Goal: Task Accomplishment & Management: Complete application form

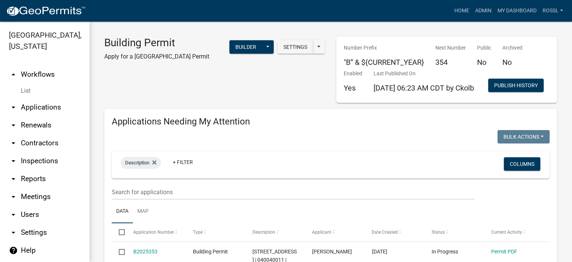
select select "2: 50"
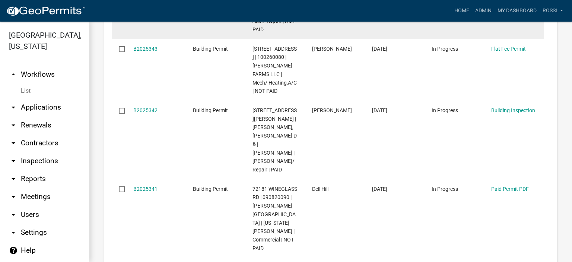
scroll to position [856, 0]
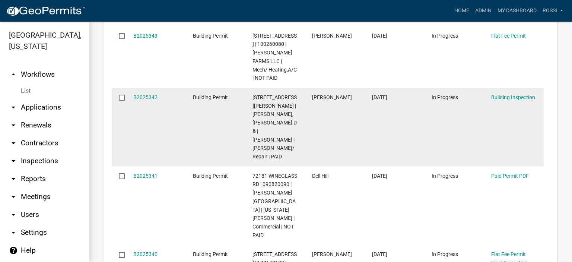
click at [150, 102] on div "B2025342" at bounding box center [155, 97] width 45 height 9
click at [150, 100] on link "B2025342" at bounding box center [145, 97] width 24 height 6
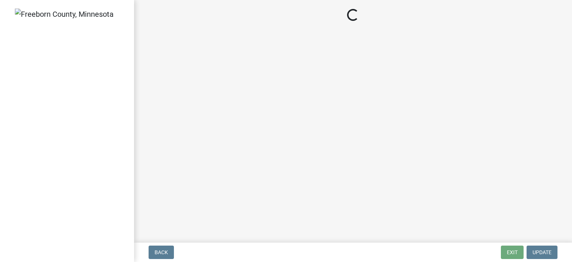
select select "a9b4ad4b-b3f3-49fc-b4bb-a6e3399b343e"
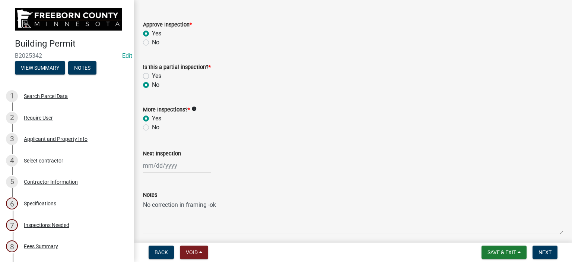
scroll to position [258, 0]
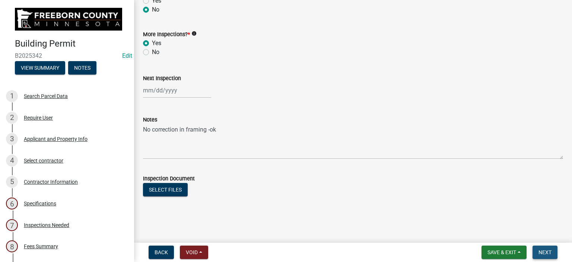
click at [537, 249] on button "Next" at bounding box center [544, 251] width 25 height 13
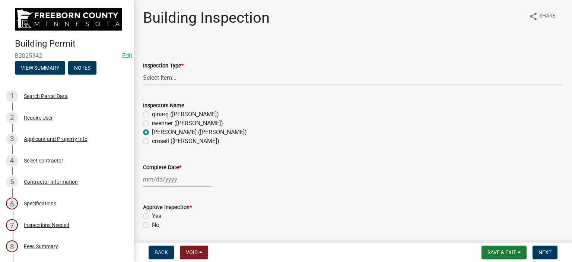
click at [175, 80] on select "Select Item... Footings Foundation Rough Plumbing Rough Mechanical Framing Gas …" at bounding box center [353, 77] width 420 height 15
click at [143, 70] on select "Select Item... Footings Foundation Rough Plumbing Rough Mechanical Framing Gas …" at bounding box center [353, 77] width 420 height 15
select select "e4c6fd36-07c0-4405-95b8-46d18970d414"
click at [173, 179] on div at bounding box center [177, 179] width 68 height 15
select select "9"
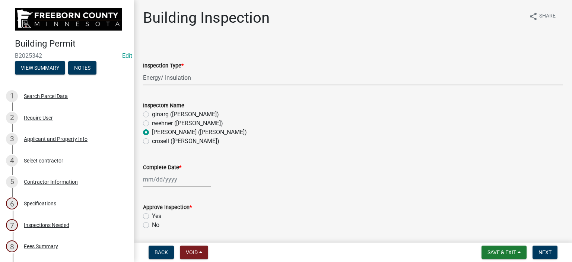
select select "2025"
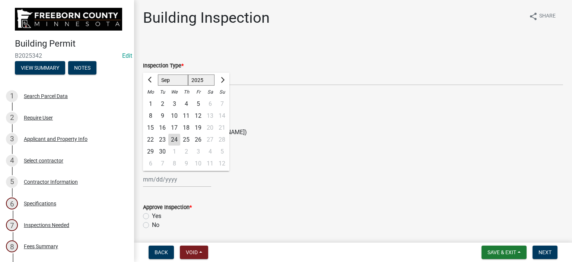
click at [162, 140] on div "23" at bounding box center [162, 140] width 12 height 12
type input "[DATE]"
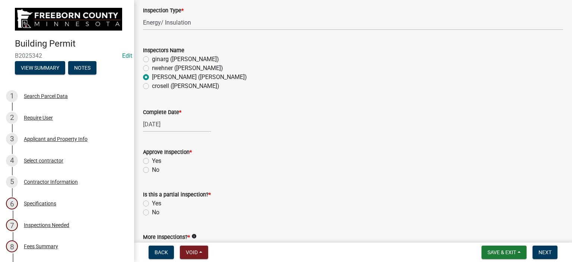
scroll to position [112, 0]
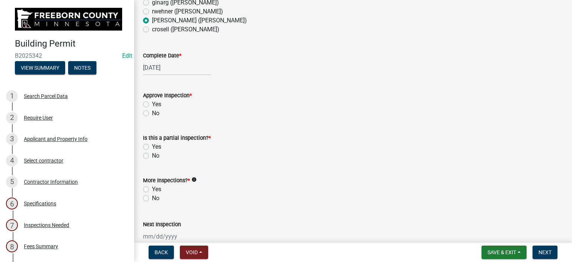
click at [152, 104] on label "Yes" at bounding box center [156, 104] width 9 height 9
click at [152, 104] on input "Yes" at bounding box center [154, 102] width 5 height 5
radio input "true"
click at [152, 154] on label "No" at bounding box center [155, 155] width 7 height 9
click at [152, 154] on input "No" at bounding box center [154, 153] width 5 height 5
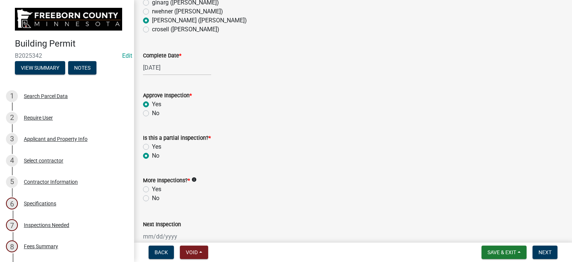
radio input "true"
click at [152, 188] on label "Yes" at bounding box center [156, 189] width 9 height 9
click at [152, 188] on input "Yes" at bounding box center [154, 187] width 5 height 5
radio input "true"
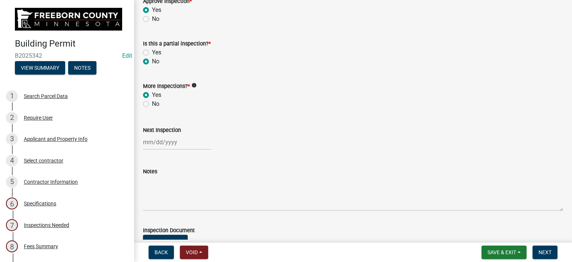
scroll to position [258, 0]
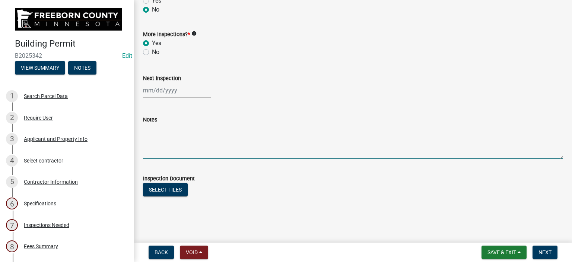
click at [169, 141] on textarea "Notes" at bounding box center [353, 141] width 420 height 35
click at [507, 251] on span "Save & Exit" at bounding box center [501, 252] width 29 height 6
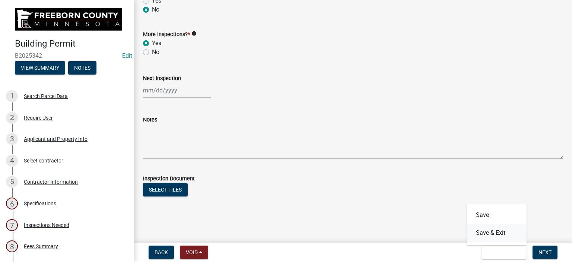
drag, startPoint x: 503, startPoint y: 234, endPoint x: 497, endPoint y: 230, distance: 6.8
click at [497, 230] on button "Save & Exit" at bounding box center [497, 233] width 60 height 18
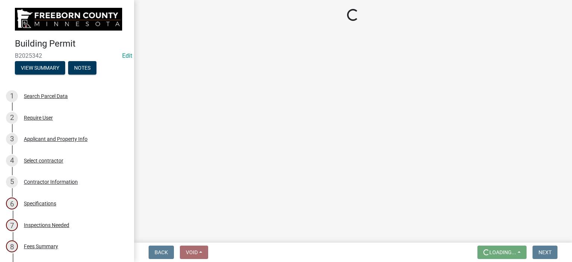
scroll to position [0, 0]
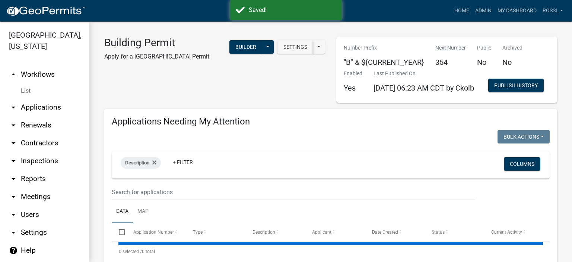
select select "2: 50"
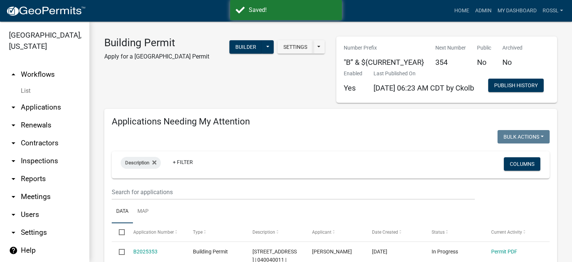
select select "2: 50"
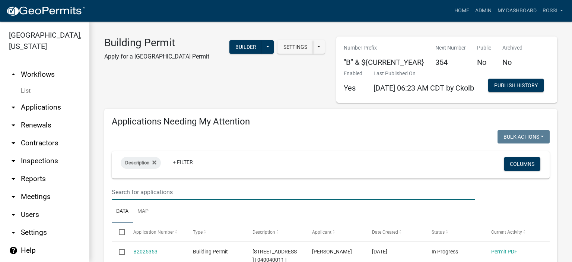
click at [165, 200] on input "text" at bounding box center [293, 191] width 363 height 15
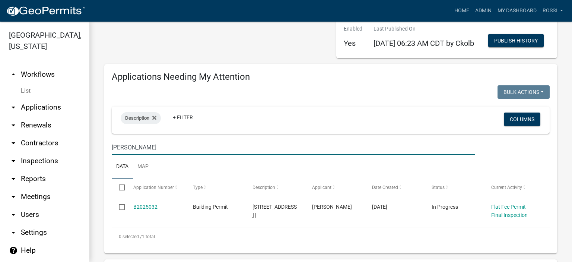
scroll to position [112, 0]
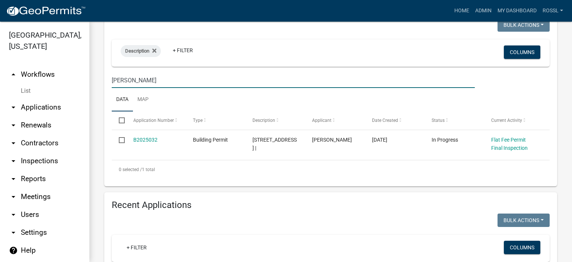
type input "[PERSON_NAME]"
click at [202, 111] on ul "Data Map" at bounding box center [331, 99] width 438 height 23
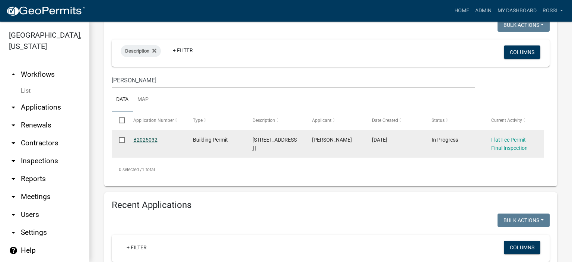
click at [148, 143] on link "B2025032" at bounding box center [145, 140] width 24 height 6
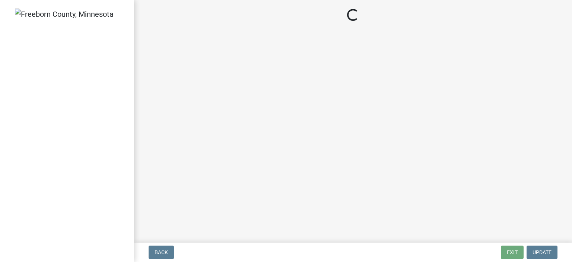
select select "3613e5d6-c0da-40a7-83d4-d5638b2e6124"
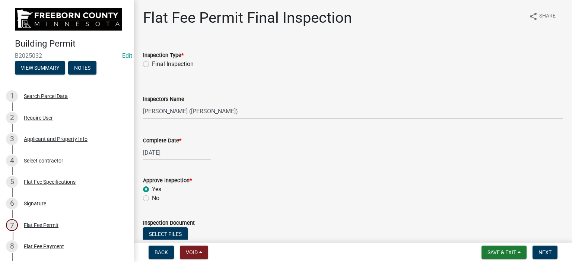
click at [152, 63] on label "Final Inspection" at bounding box center [173, 64] width 42 height 9
click at [152, 63] on input "Final Inspection" at bounding box center [154, 62] width 5 height 5
radio input "true"
select select "5"
select select "2025"
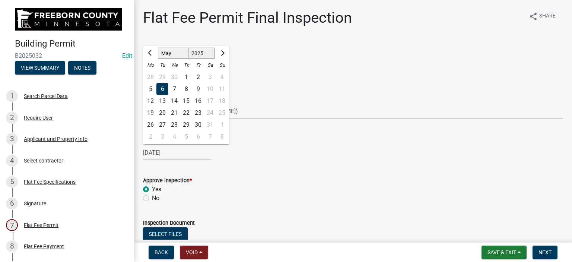
click at [177, 152] on div "[DATE] [PERSON_NAME] Feb Mar Apr May Jun [DATE] Aug Sep Oct Nov [DATE] 1526 152…" at bounding box center [177, 152] width 68 height 15
click at [265, 159] on div "[DATE] [PERSON_NAME] Feb Mar Apr May Jun [DATE] Aug Sep Oct Nov [DATE] 1526 152…" at bounding box center [353, 152] width 420 height 15
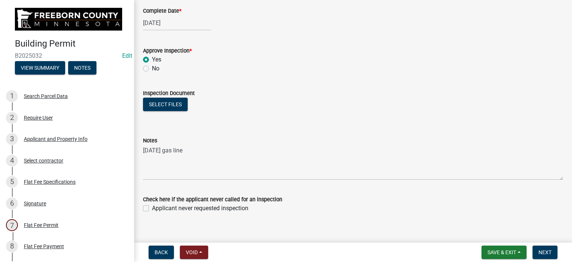
scroll to position [138, 0]
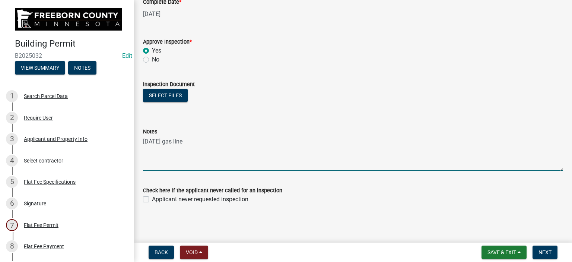
click at [174, 163] on textarea "[DATE] gas line" at bounding box center [353, 153] width 420 height 35
click at [199, 143] on textarea "[DATE] gas line" at bounding box center [353, 153] width 420 height 35
type textarea "[DATE] gas line [DATE] final"
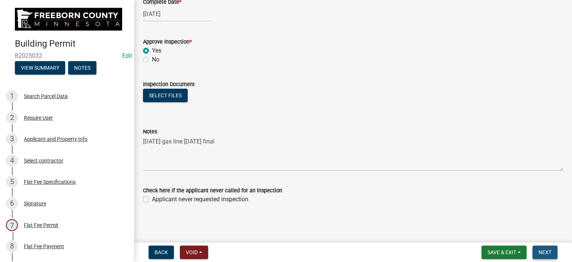
click at [541, 251] on span "Next" at bounding box center [544, 252] width 13 height 6
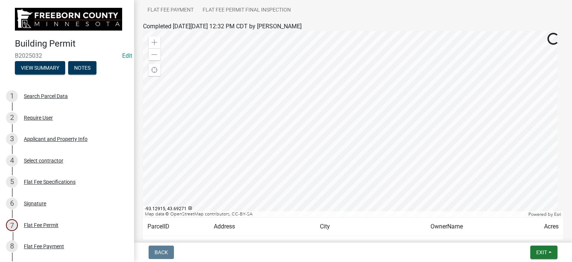
scroll to position [140, 0]
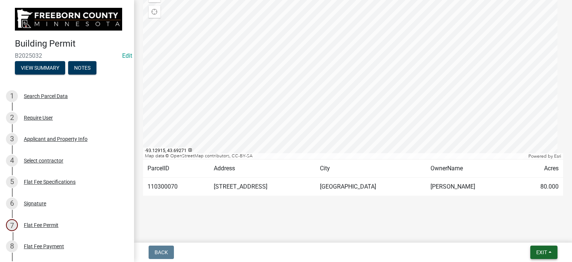
click at [539, 251] on span "Exit" at bounding box center [541, 252] width 11 height 6
click at [529, 233] on button "Save & Exit" at bounding box center [528, 233] width 60 height 18
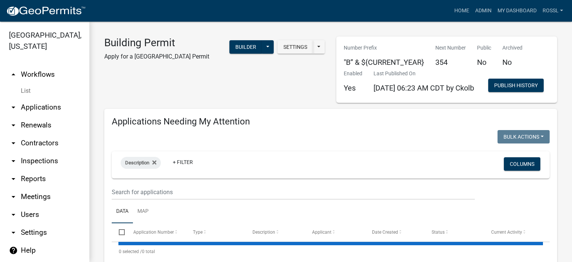
select select "2: 50"
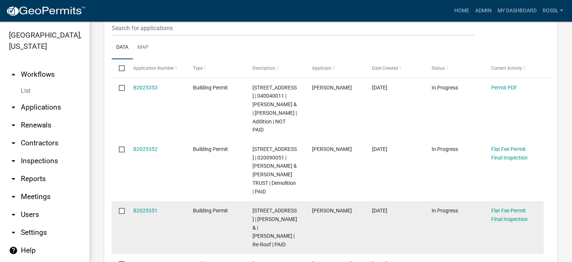
scroll to position [149, 0]
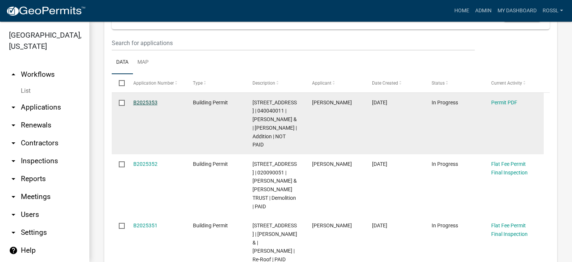
click at [152, 105] on link "B2025353" at bounding box center [145, 102] width 24 height 6
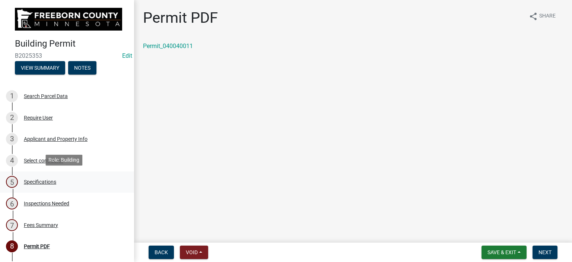
click at [46, 179] on div "Specifications" at bounding box center [40, 181] width 32 height 5
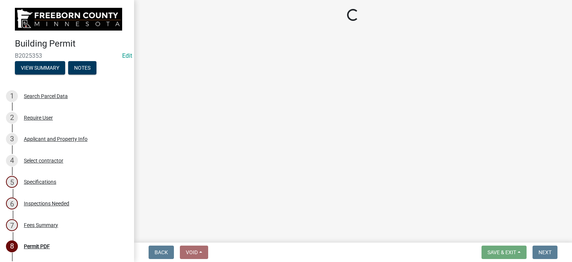
select select "cf5e982a-8fde-449d-bcd8-be8cdfb99374"
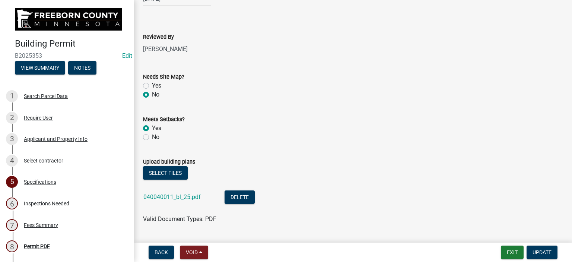
scroll to position [893, 0]
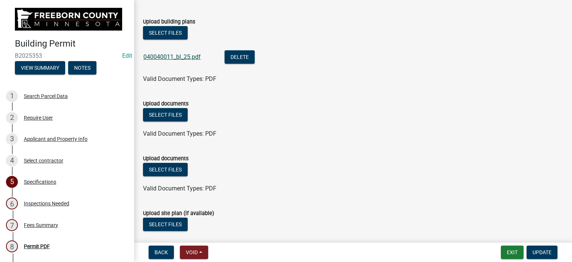
click at [177, 55] on link "040040011_bl_25.pdf" at bounding box center [171, 56] width 57 height 7
click at [405, 156] on div "Upload documents" at bounding box center [353, 158] width 420 height 9
click at [515, 249] on button "Exit" at bounding box center [512, 251] width 23 height 13
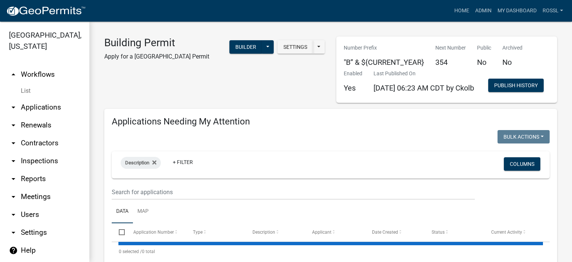
select select "2: 50"
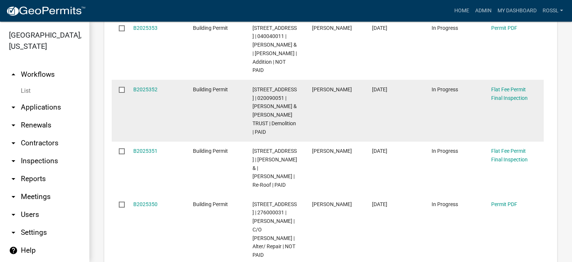
scroll to position [335, 0]
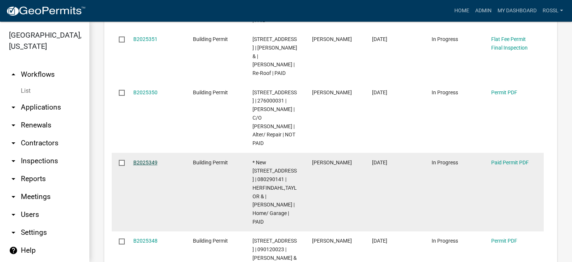
click at [142, 165] on link "B2025349" at bounding box center [145, 162] width 24 height 6
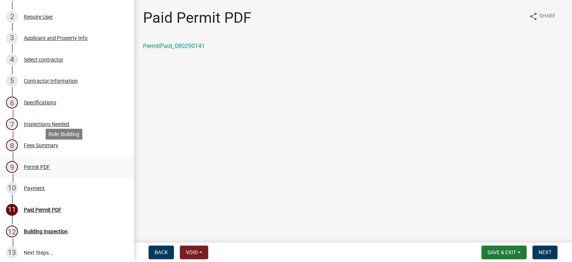
scroll to position [112, 0]
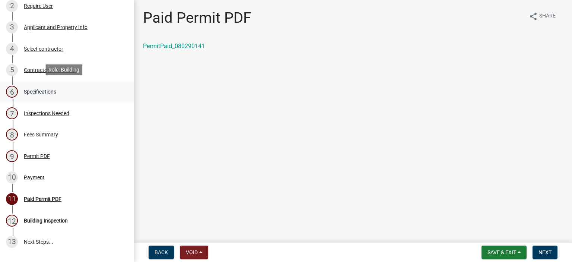
click at [37, 89] on div "Specifications" at bounding box center [40, 91] width 32 height 5
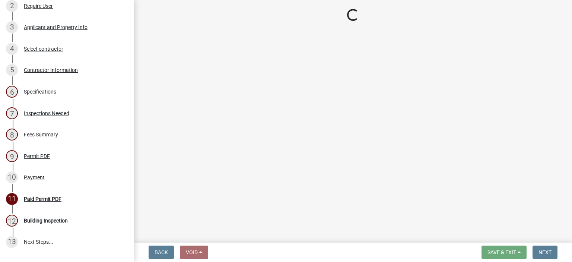
select select "cf5e982a-8fde-449d-bcd8-be8cdfb99374"
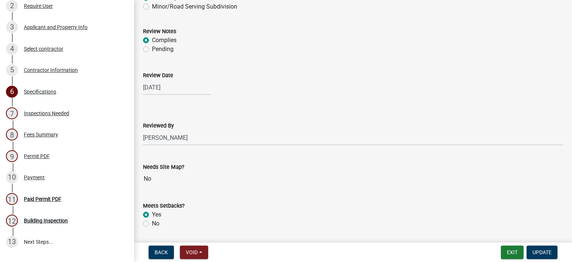
scroll to position [782, 0]
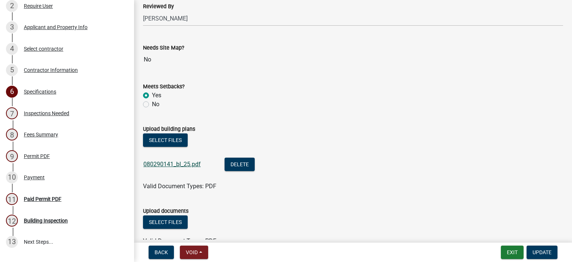
click at [188, 165] on link "080290141_bl_25.pdf" at bounding box center [171, 163] width 57 height 7
click at [404, 197] on form "Upload documents Select files Valid Document Types: PDF" at bounding box center [353, 221] width 420 height 48
click at [512, 249] on button "Exit" at bounding box center [512, 251] width 23 height 13
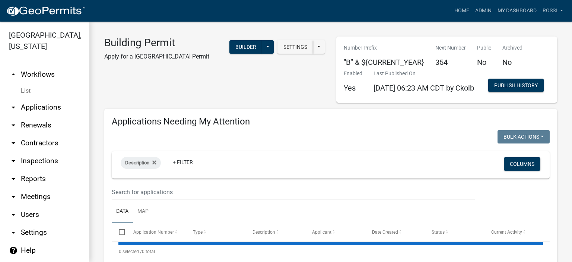
select select "2: 50"
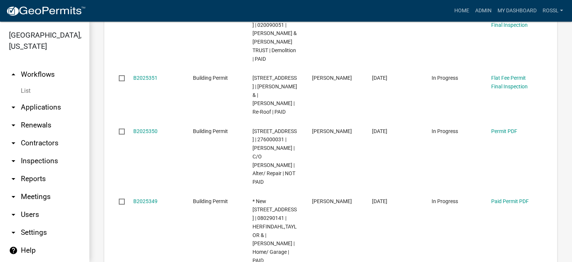
scroll to position [447, 0]
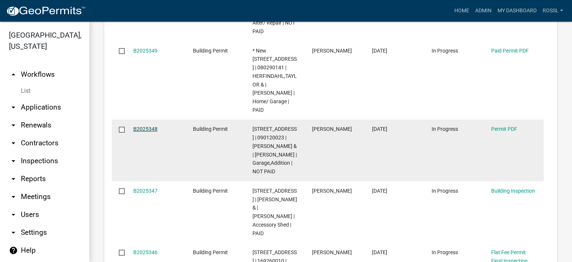
click at [149, 132] on link "B2025348" at bounding box center [145, 129] width 24 height 6
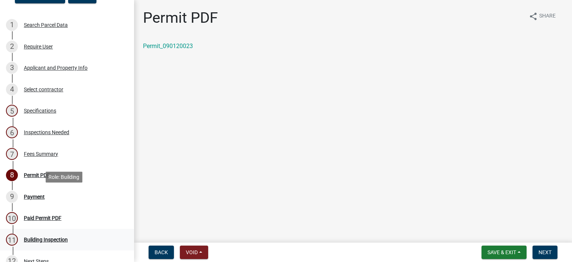
scroll to position [112, 0]
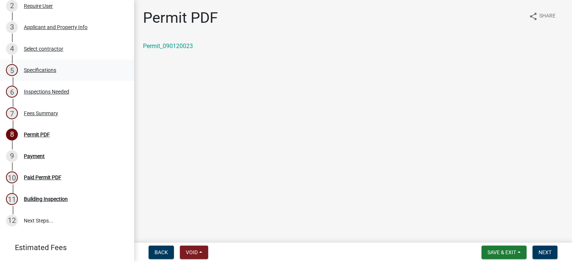
click at [46, 70] on div "Specifications" at bounding box center [40, 69] width 32 height 5
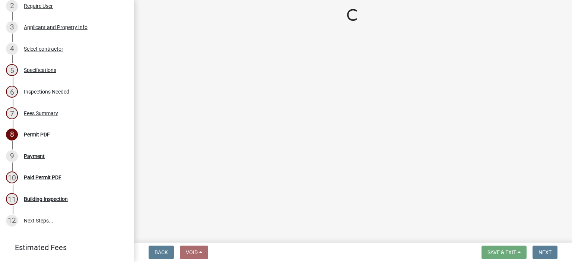
select select "cf5e982a-8fde-449d-bcd8-be8cdfb99374"
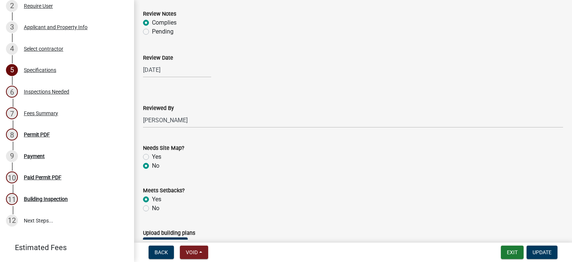
scroll to position [745, 0]
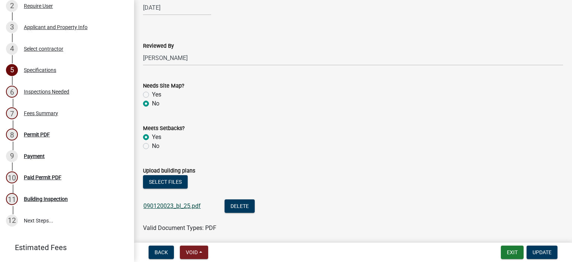
click at [183, 209] on link "090120023_bl_25.pdf" at bounding box center [171, 205] width 57 height 7
click at [506, 251] on button "Exit" at bounding box center [512, 251] width 23 height 13
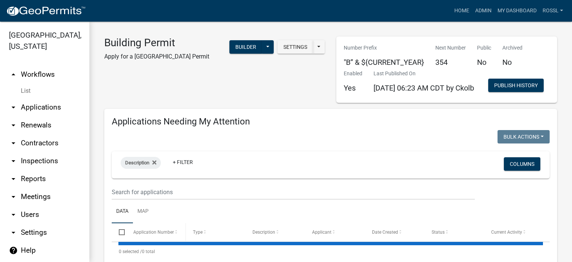
select select "2: 50"
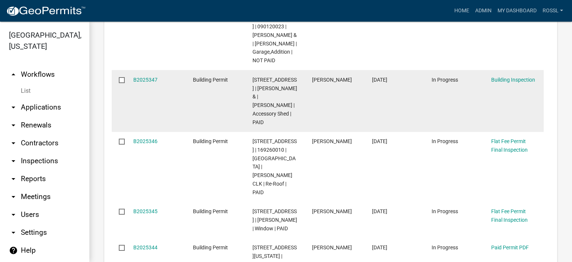
scroll to position [558, 0]
click at [147, 82] on link "B2025347" at bounding box center [145, 79] width 24 height 6
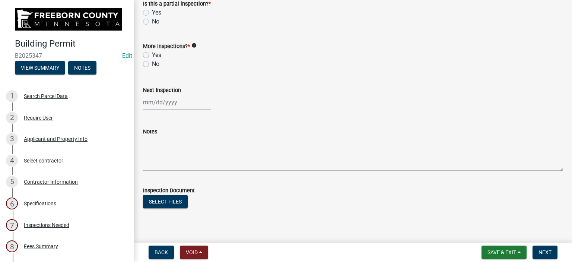
scroll to position [258, 0]
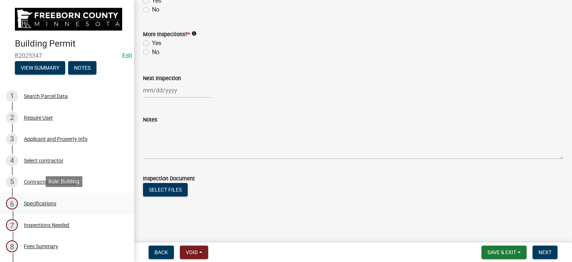
click at [52, 203] on div "Specifications" at bounding box center [40, 203] width 32 height 5
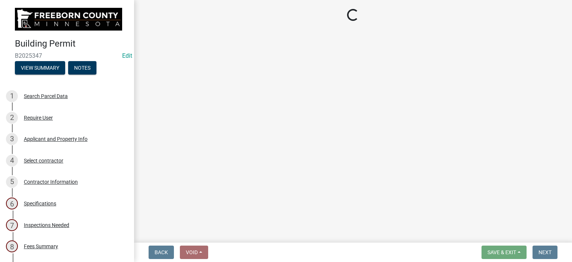
select select "cf5e982a-8fde-449d-bcd8-be8cdfb99374"
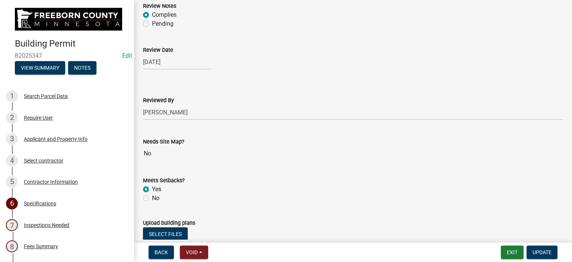
scroll to position [745, 0]
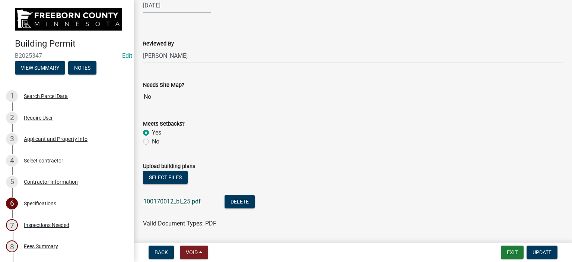
click at [172, 200] on link "100170012_bl_25.pdf" at bounding box center [171, 201] width 57 height 7
click at [519, 253] on button "Exit" at bounding box center [512, 251] width 23 height 13
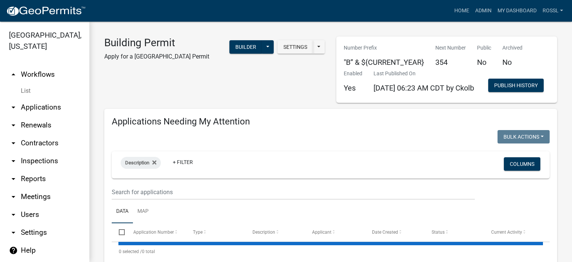
select select "2: 50"
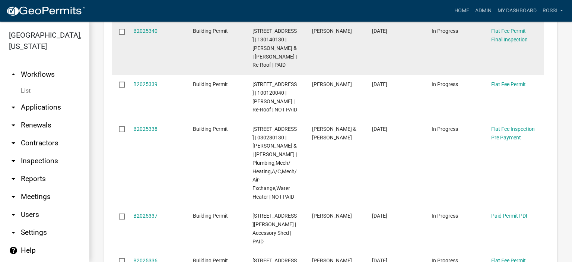
scroll to position [1080, 0]
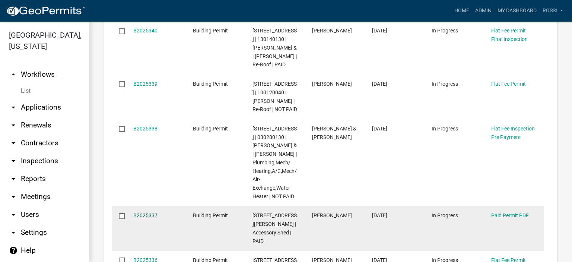
click at [147, 212] on link "B2025337" at bounding box center [145, 215] width 24 height 6
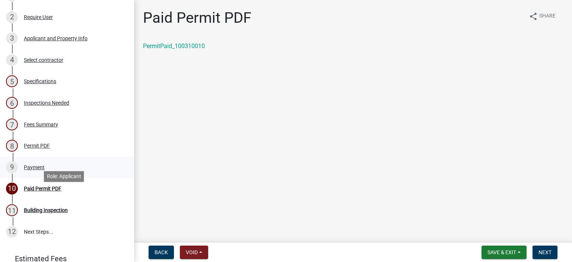
scroll to position [112, 0]
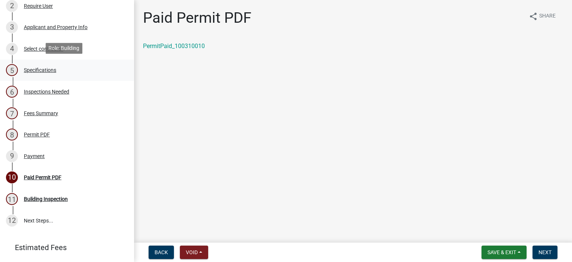
click at [51, 66] on div "5 Specifications" at bounding box center [64, 70] width 116 height 12
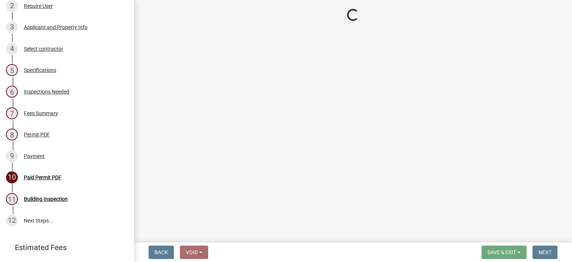
select select "cf5e982a-8fde-449d-bcd8-be8cdfb99374"
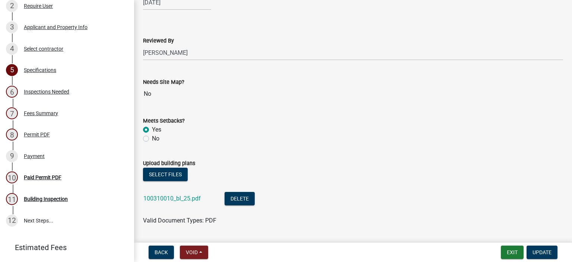
scroll to position [819, 0]
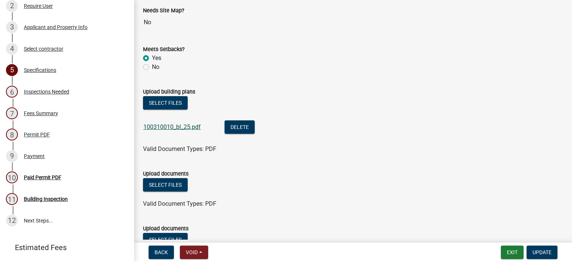
click at [183, 128] on link "100310010_bl_25.pdf" at bounding box center [171, 126] width 57 height 7
click at [441, 233] on wm-app "Building Permit B2025337 Edit View Summary Notes 1 Search Parcel Data 2 Require…" at bounding box center [286, 131] width 572 height 262
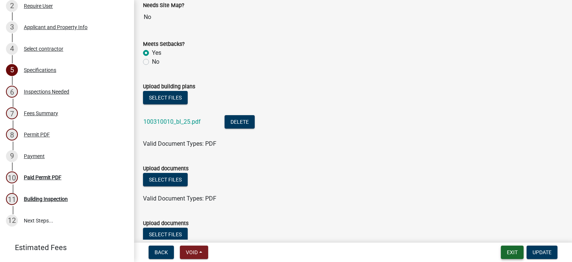
click at [509, 252] on button "Exit" at bounding box center [512, 251] width 23 height 13
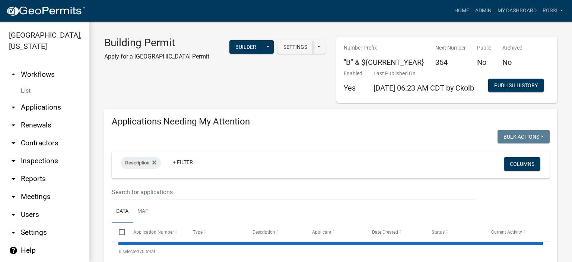
select select "2: 50"
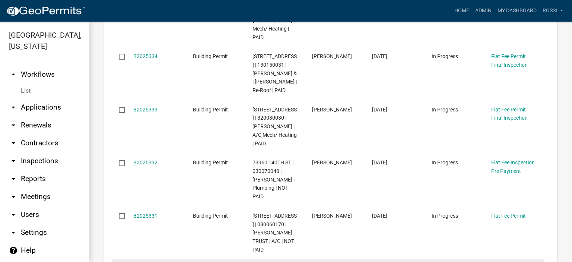
scroll to position [1452, 0]
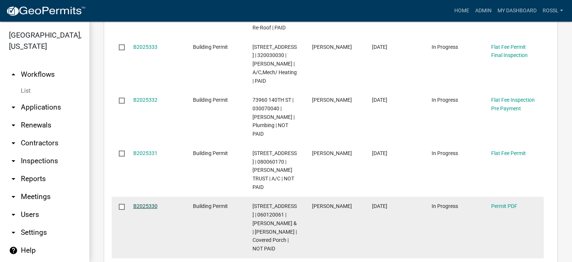
click at [147, 203] on link "B2025330" at bounding box center [145, 206] width 24 height 6
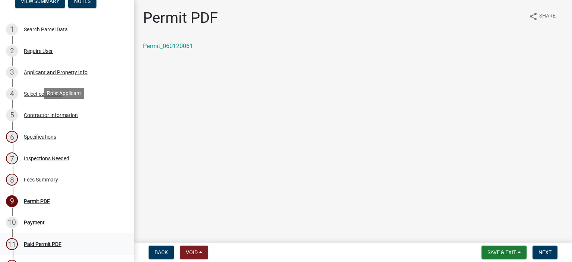
scroll to position [112, 0]
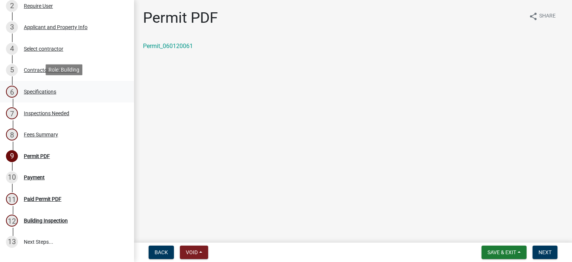
click at [49, 90] on div "Specifications" at bounding box center [40, 91] width 32 height 5
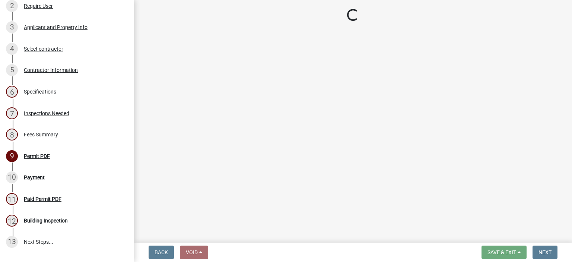
select select "cf5e982a-8fde-449d-bcd8-be8cdfb99374"
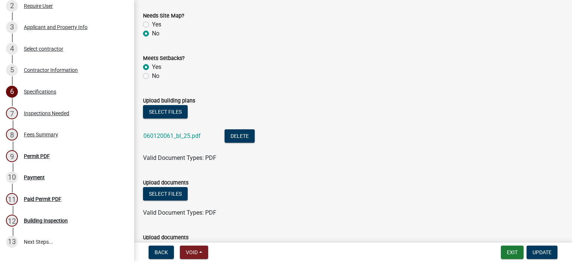
scroll to position [856, 0]
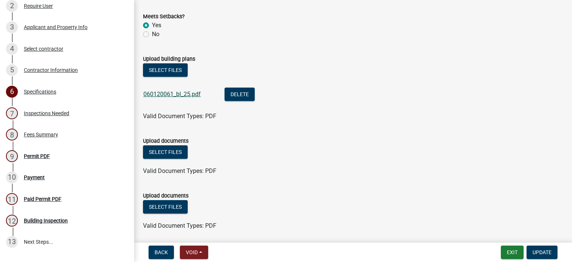
click at [184, 93] on link "060120061_bl_25.pdf" at bounding box center [171, 93] width 57 height 7
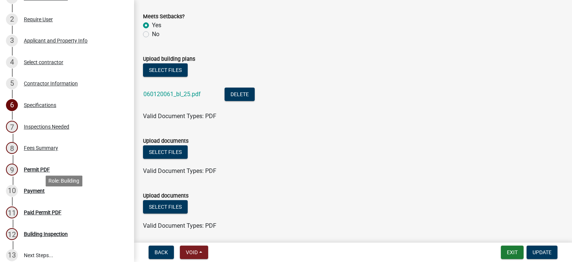
scroll to position [186, 0]
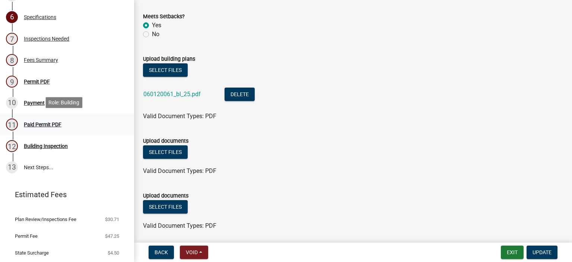
click at [45, 123] on div "Paid Permit PDF" at bounding box center [43, 124] width 38 height 5
click at [40, 80] on div "Permit PDF" at bounding box center [37, 81] width 26 height 5
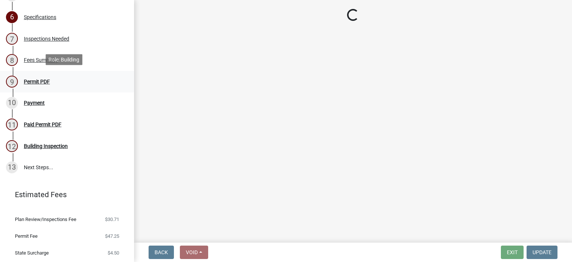
scroll to position [0, 0]
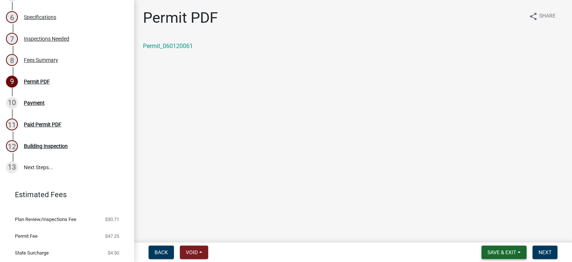
click at [515, 255] on button "Save & Exit" at bounding box center [503, 251] width 45 height 13
click at [487, 235] on button "Save & Exit" at bounding box center [497, 233] width 60 height 18
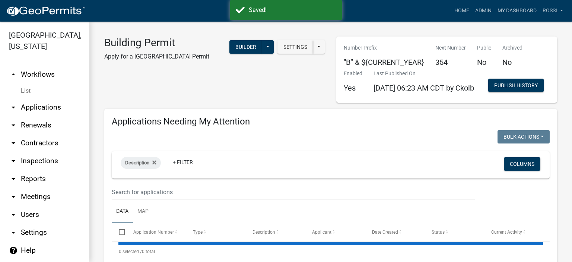
select select "2: 50"
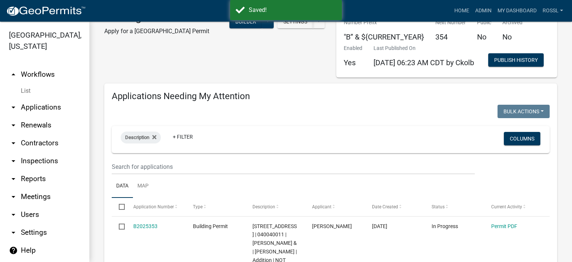
scroll to position [149, 0]
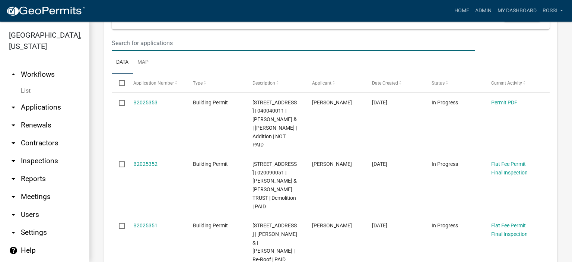
click at [139, 51] on input "text" at bounding box center [293, 42] width 363 height 15
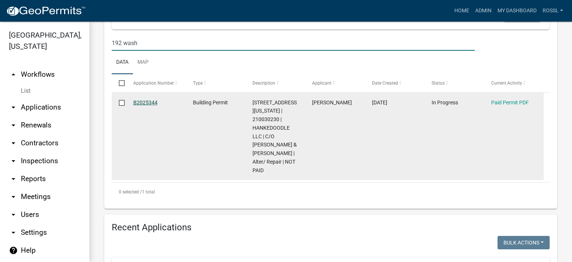
type input "192 wash"
click at [152, 105] on link "B2025344" at bounding box center [145, 102] width 24 height 6
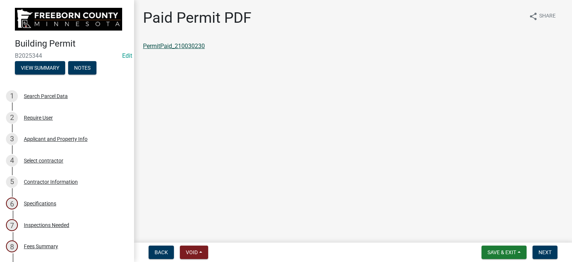
click at [179, 45] on link "PermitPaid_210030230" at bounding box center [174, 45] width 62 height 7
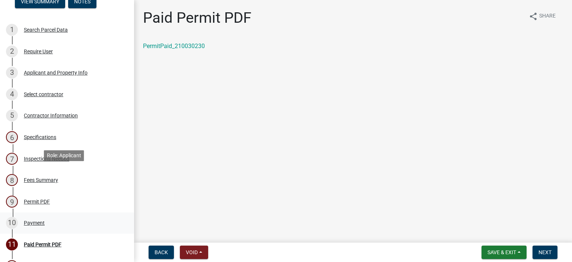
scroll to position [112, 0]
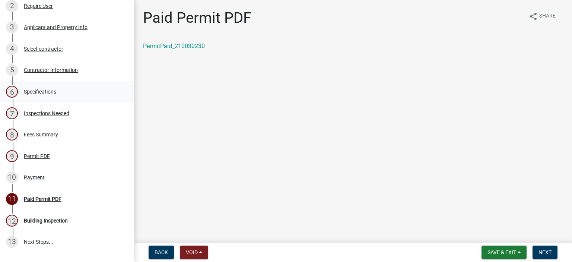
click at [47, 92] on div "Specifications" at bounding box center [40, 91] width 32 height 5
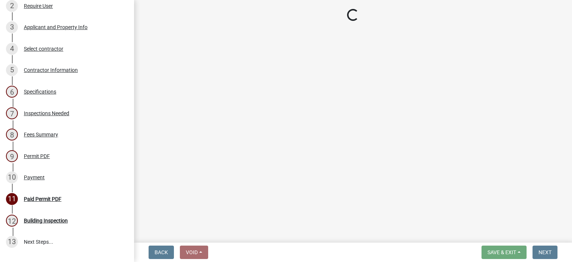
select select "cf5e982a-8fde-449d-bcd8-be8cdfb99374"
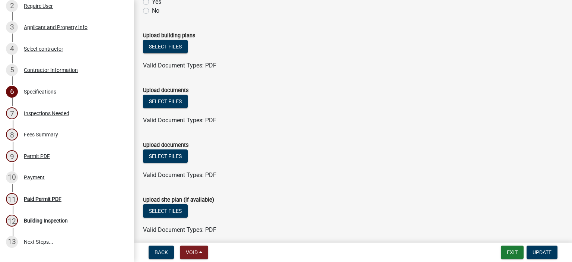
scroll to position [831, 0]
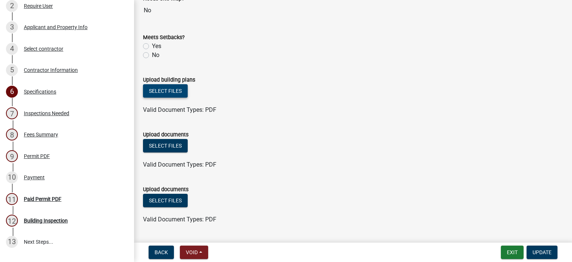
click at [182, 90] on button "Select files" at bounding box center [165, 90] width 45 height 13
